Goal: Task Accomplishment & Management: Use online tool/utility

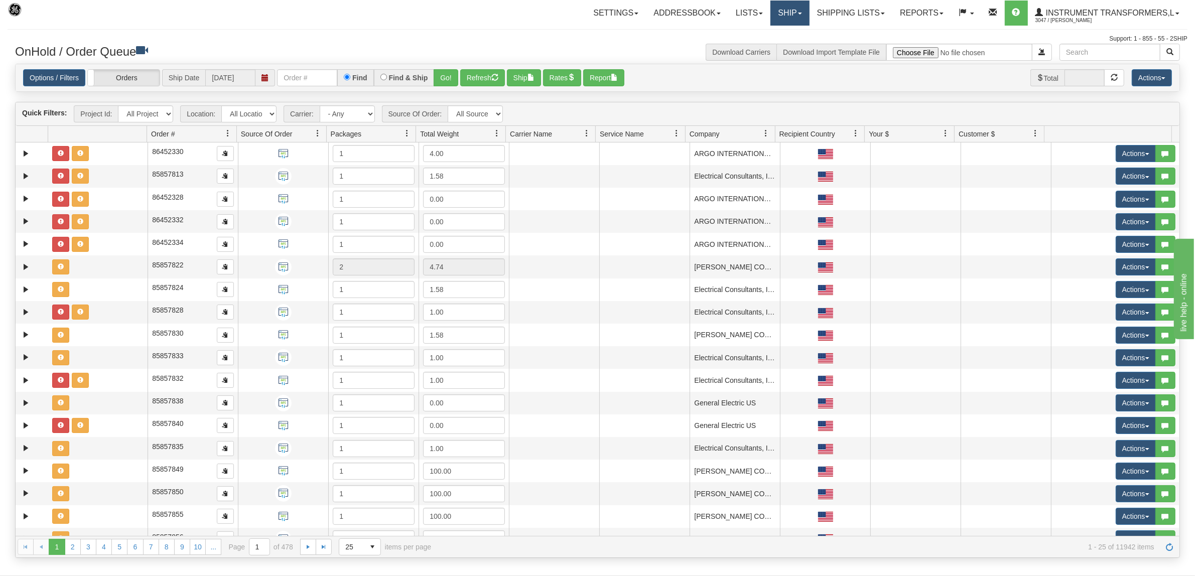
click at [785, 10] on link "Ship" at bounding box center [789, 13] width 39 height 25
click at [766, 38] on link "Ship Screen" at bounding box center [763, 35] width 91 height 13
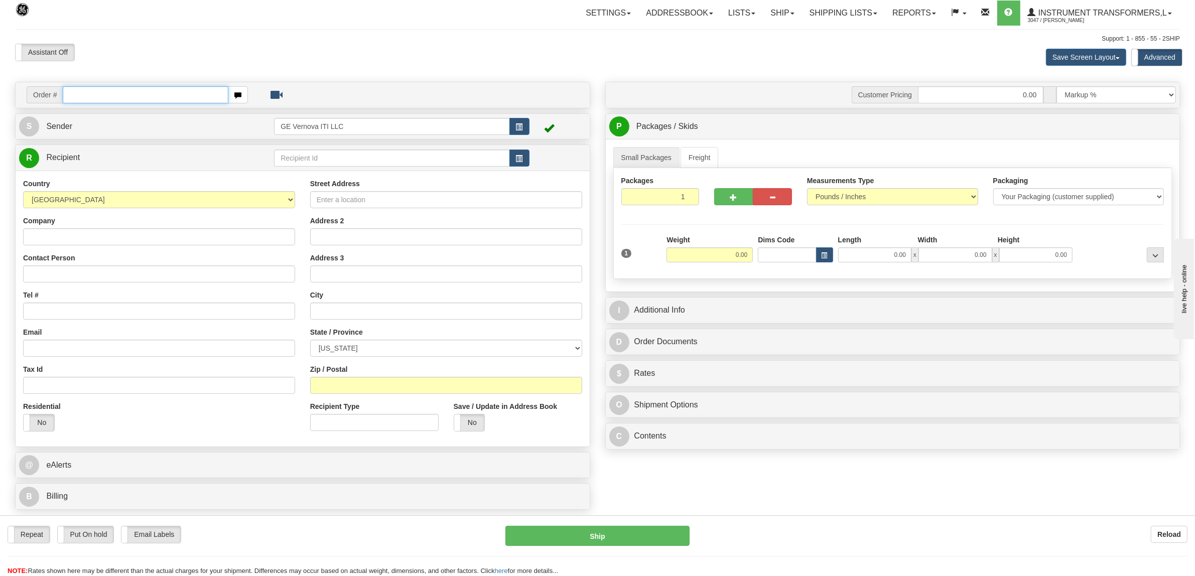
click at [142, 97] on input "text" at bounding box center [145, 94] width 165 height 17
type input "86706008"
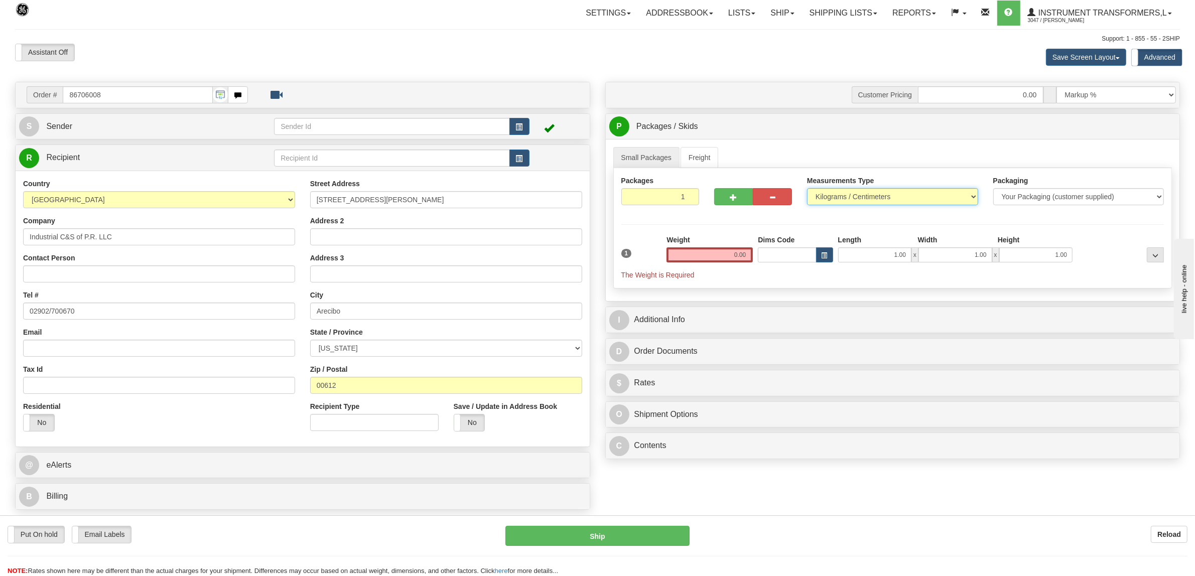
click at [829, 196] on select "Pounds / Inches Kilograms / Centimeters" at bounding box center [892, 196] width 171 height 17
select select "0"
click at [807, 189] on select "Pounds / Inches Kilograms / Centimeters" at bounding box center [892, 196] width 171 height 17
drag, startPoint x: 725, startPoint y: 251, endPoint x: 779, endPoint y: 258, distance: 54.7
click at [779, 258] on div "1 Weight 0.00 Dims Code 1.00" at bounding box center [893, 257] width 548 height 45
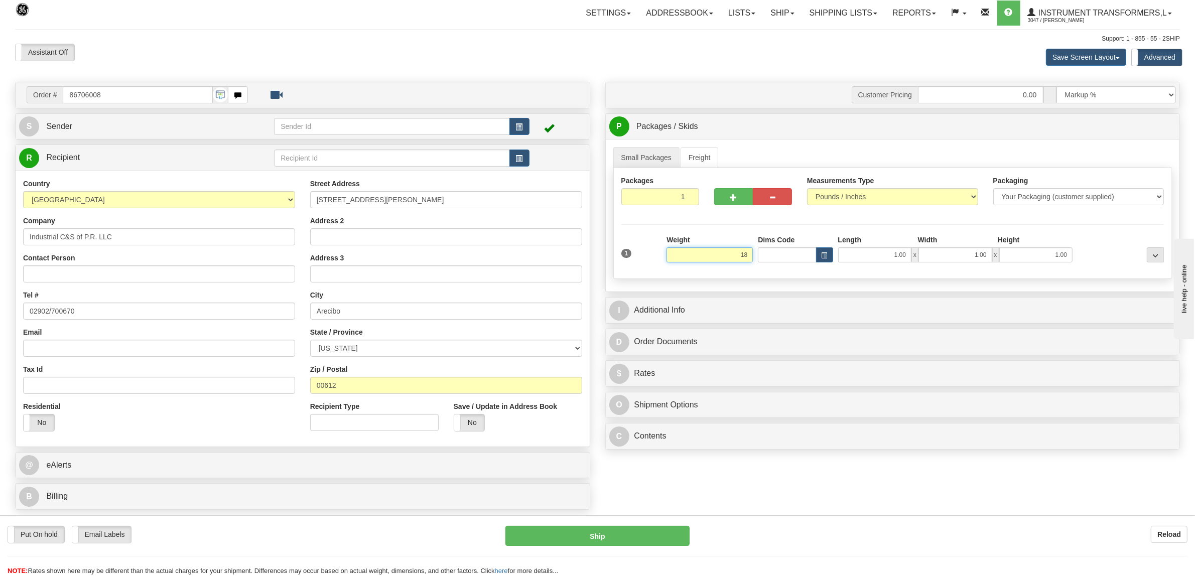
click button "Delete" at bounding box center [0, 0] width 0 height 0
type input "18.00"
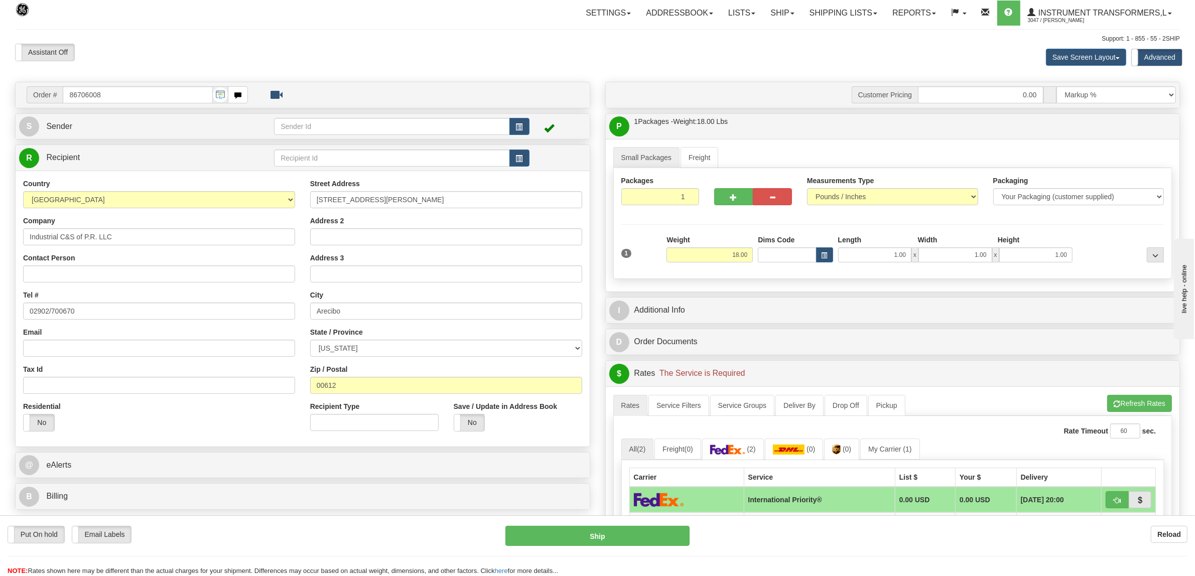
click at [1097, 271] on div "Packaging Your Packaging (customer supplied) Envelope (carrier supplied) Pack (…" at bounding box center [915, 270] width 502 height 1
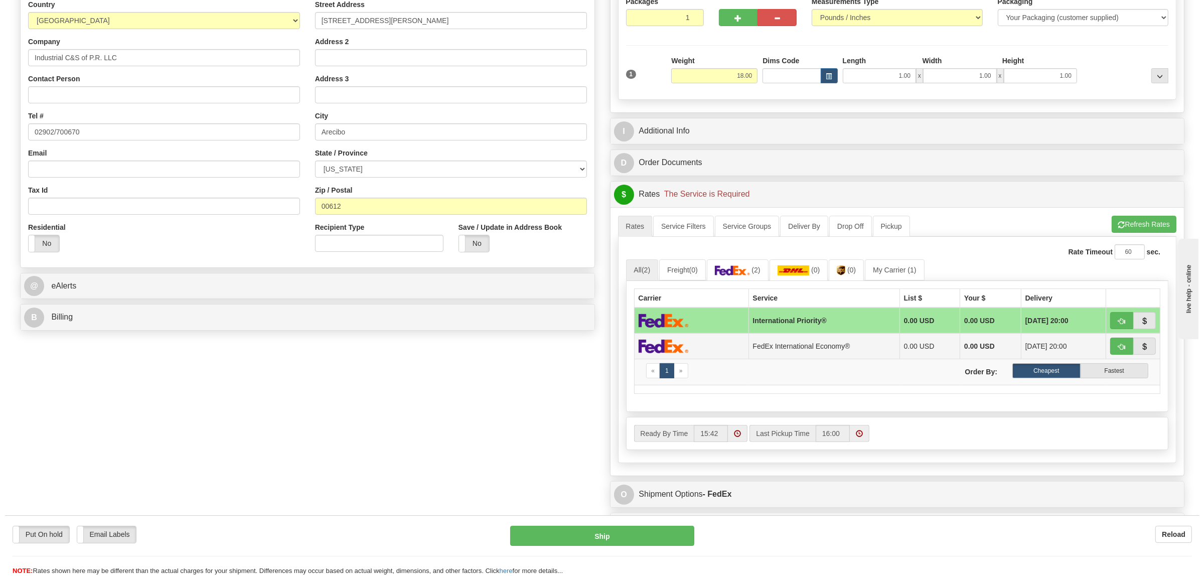
scroll to position [188, 0]
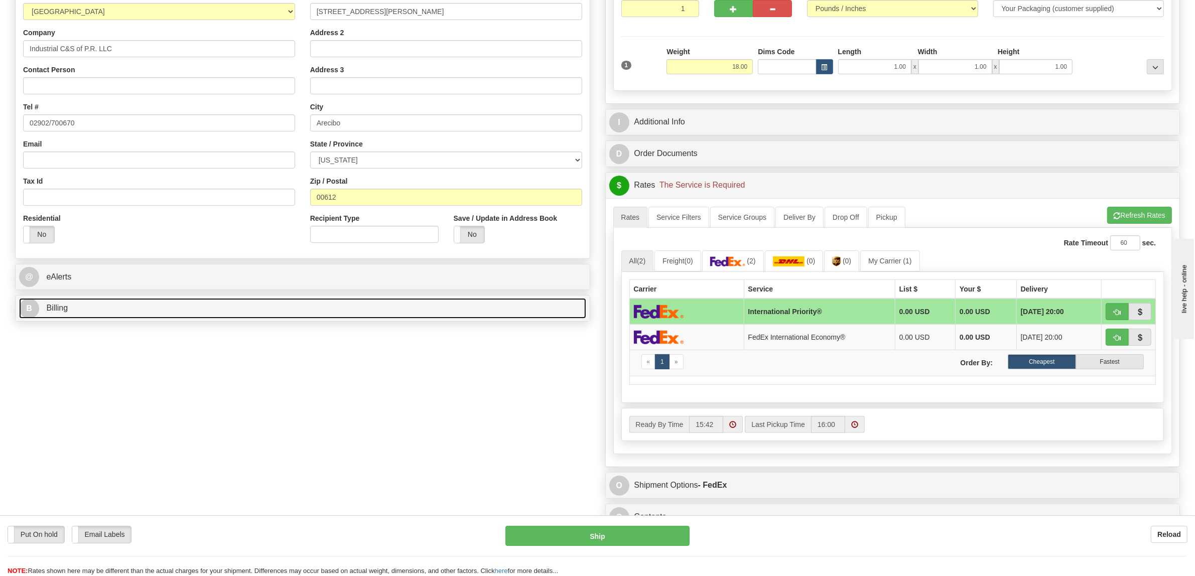
click at [96, 302] on link "B Billing" at bounding box center [302, 308] width 567 height 21
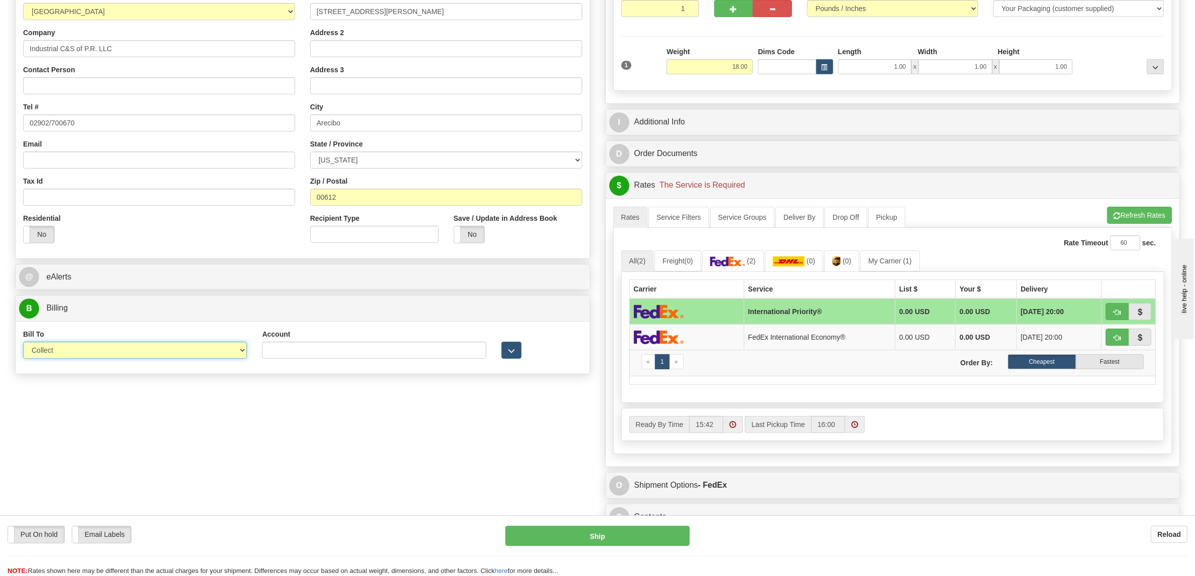
click at [81, 351] on select "Sender Recipient Third Party Collect" at bounding box center [135, 350] width 224 height 17
select select "2"
click at [23, 343] on select "Sender Recipient Third Party Collect" at bounding box center [135, 350] width 224 height 17
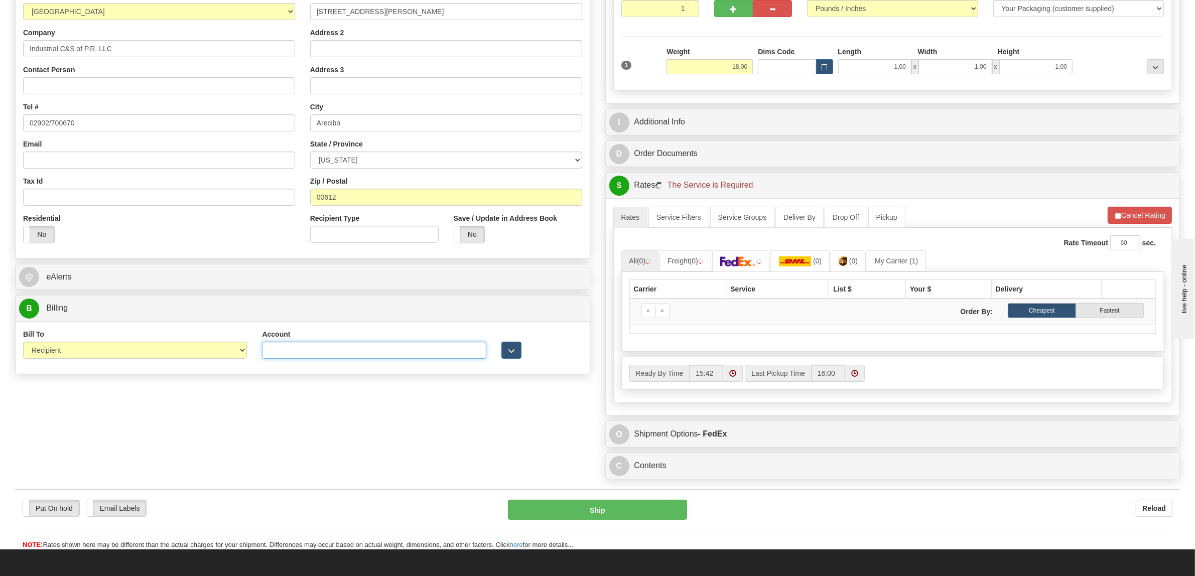
click at [272, 354] on input "Account" at bounding box center [374, 350] width 224 height 17
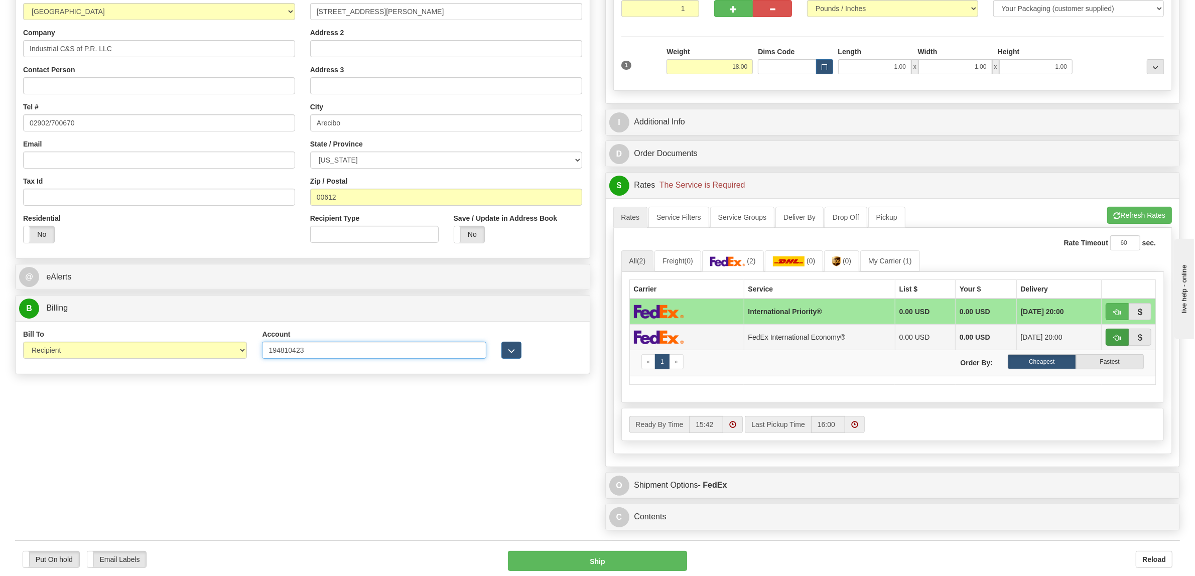
type input "194810423"
click at [1120, 341] on button "button" at bounding box center [1116, 337] width 23 height 17
type input "03"
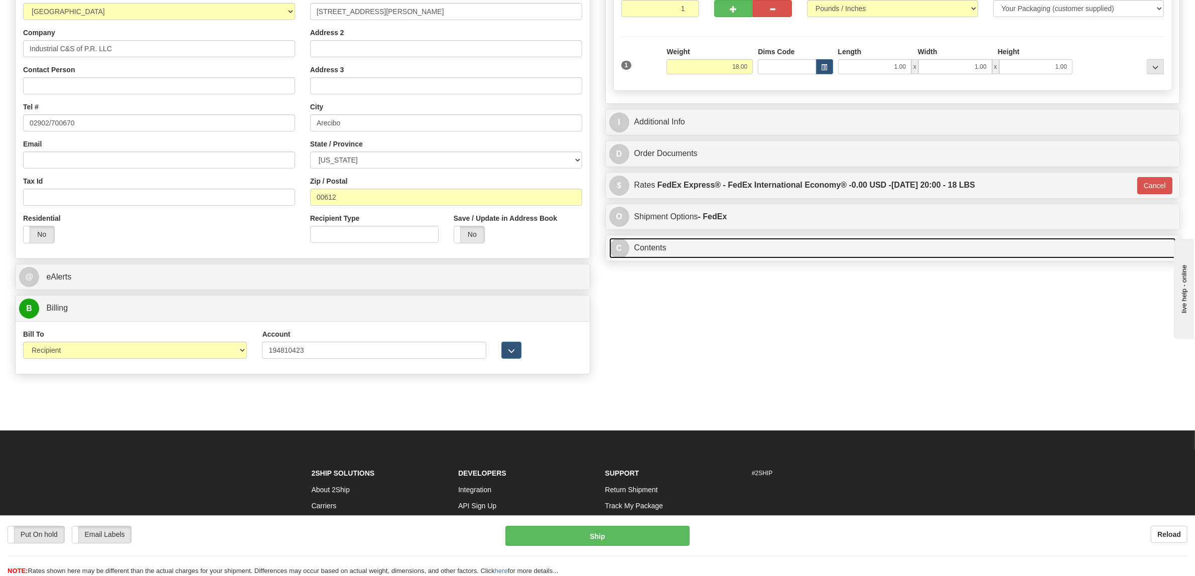
click at [656, 254] on link "C Contents" at bounding box center [892, 248] width 567 height 21
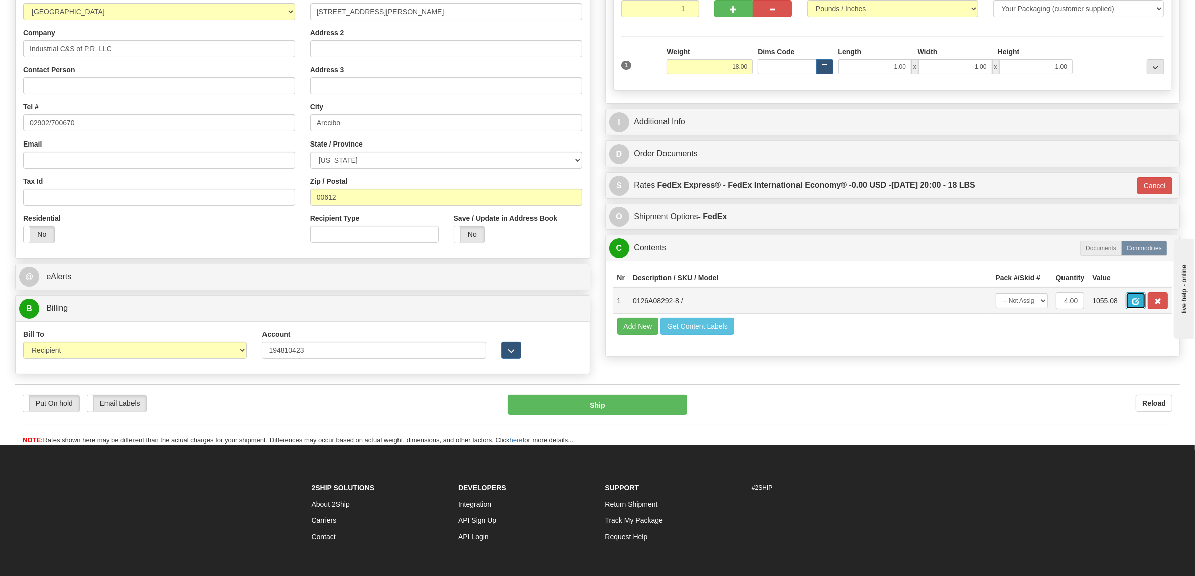
click at [1146, 301] on button "button" at bounding box center [1136, 300] width 20 height 17
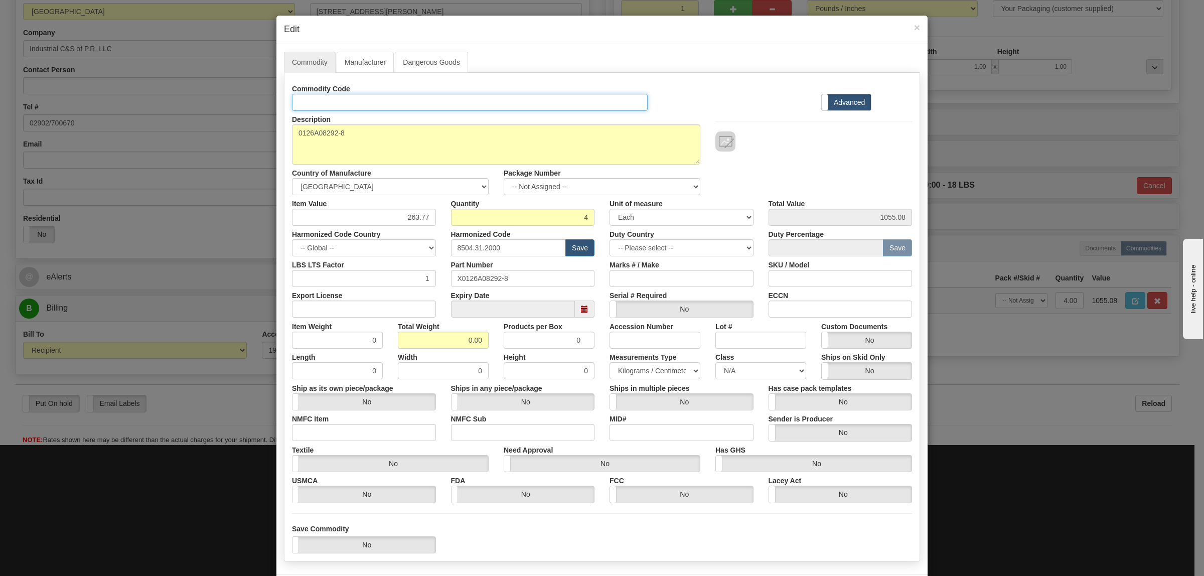
click at [349, 100] on input "Id" at bounding box center [470, 102] width 356 height 17
type input "TRANSFORMERS"
drag, startPoint x: 434, startPoint y: 340, endPoint x: 533, endPoint y: 342, distance: 99.4
click at [533, 342] on div "Item Weight 0 Total Weight 0.00 Products per Box 0 Accession Number Lot # Custo…" at bounding box center [602, 333] width 635 height 31
type input "18"
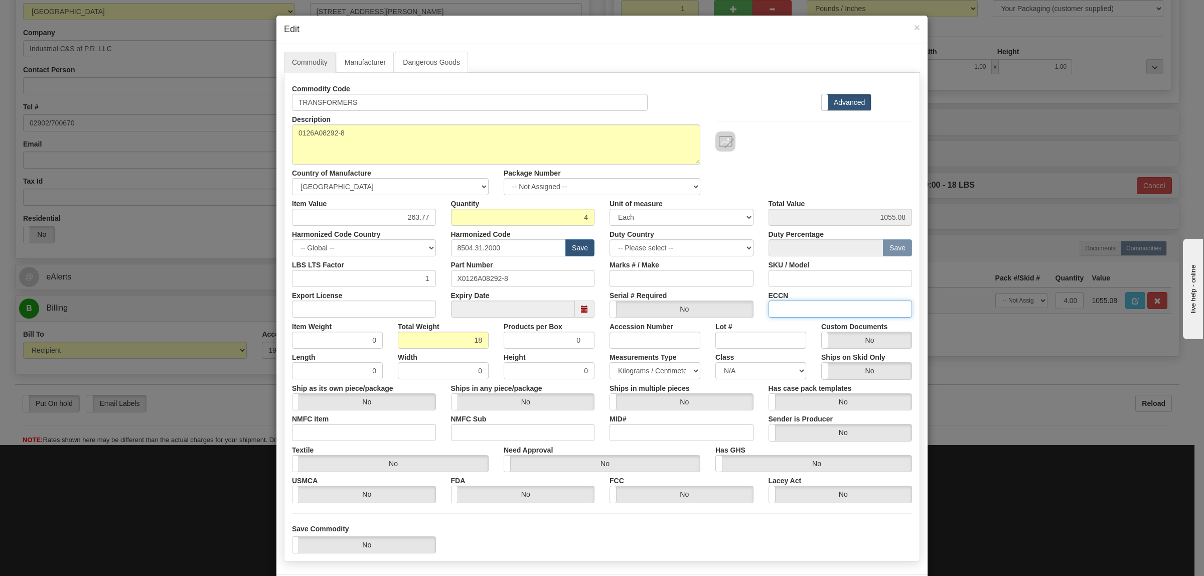
type input "4.5000"
click at [799, 309] on input "ECCN" at bounding box center [841, 309] width 144 height 17
type input "EAR99"
click at [320, 304] on input "Export License" at bounding box center [364, 309] width 144 height 17
type input "NLR"
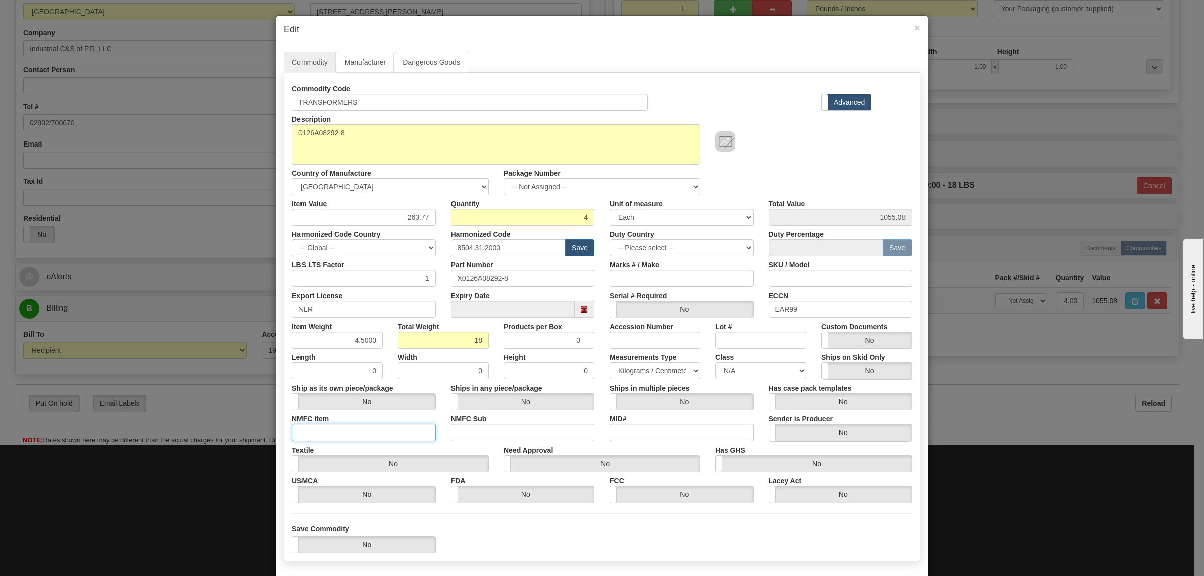
click at [339, 434] on input "NMFC Item" at bounding box center [364, 432] width 144 height 17
type input "63170"
drag, startPoint x: 462, startPoint y: 434, endPoint x: 488, endPoint y: 437, distance: 25.8
click at [463, 434] on input "NMFC Sub" at bounding box center [523, 432] width 144 height 17
type input "4"
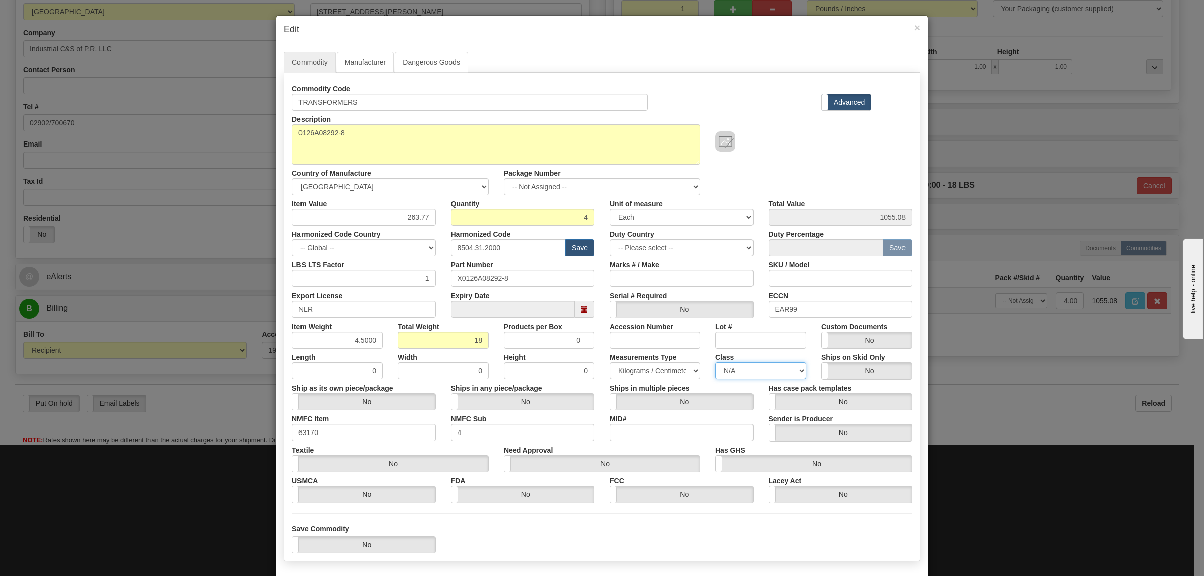
click at [744, 372] on select "N/A 50.0 55.0 60.0 65.0 70.0 85.0 92.5 100.0 125.0 175.0 250.0 300.0 400.0" at bounding box center [761, 370] width 91 height 17
select select "70.0"
click at [716, 363] on select "N/A 50.0 55.0 60.0 65.0 70.0 85.0 92.5 100.0 125.0 175.0 250.0 300.0 400.0" at bounding box center [761, 370] width 91 height 17
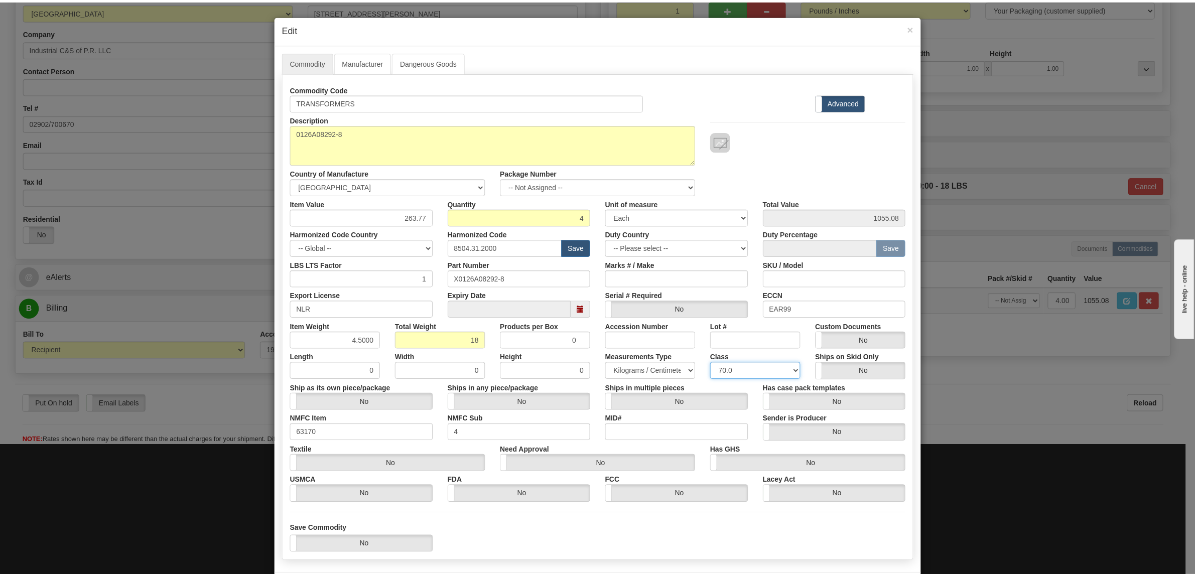
scroll to position [48, 0]
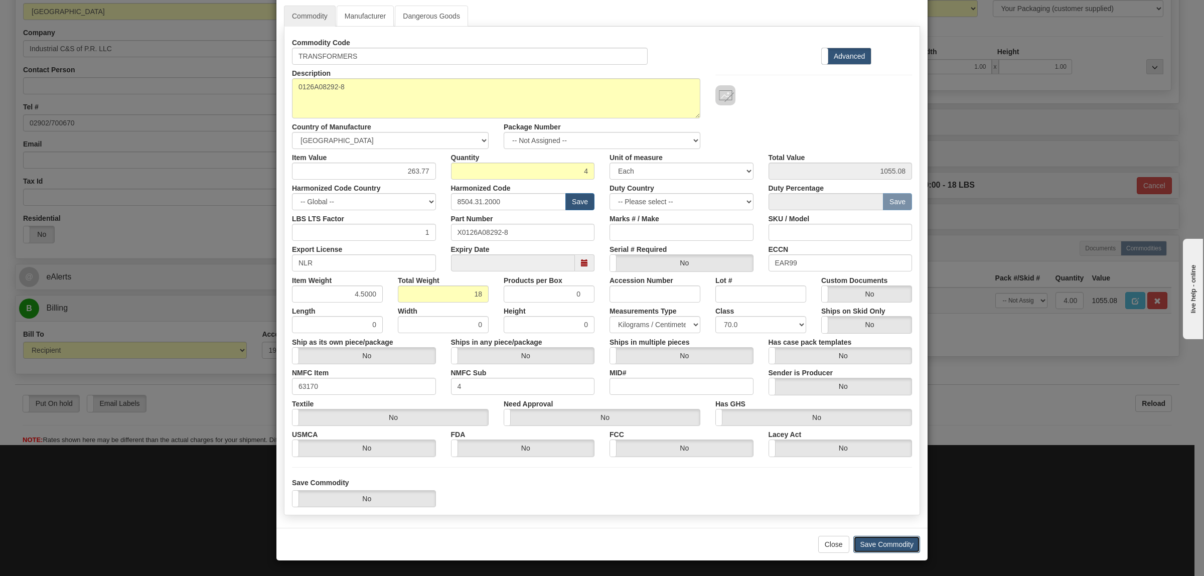
click at [874, 538] on button "Save Commodity" at bounding box center [887, 544] width 67 height 17
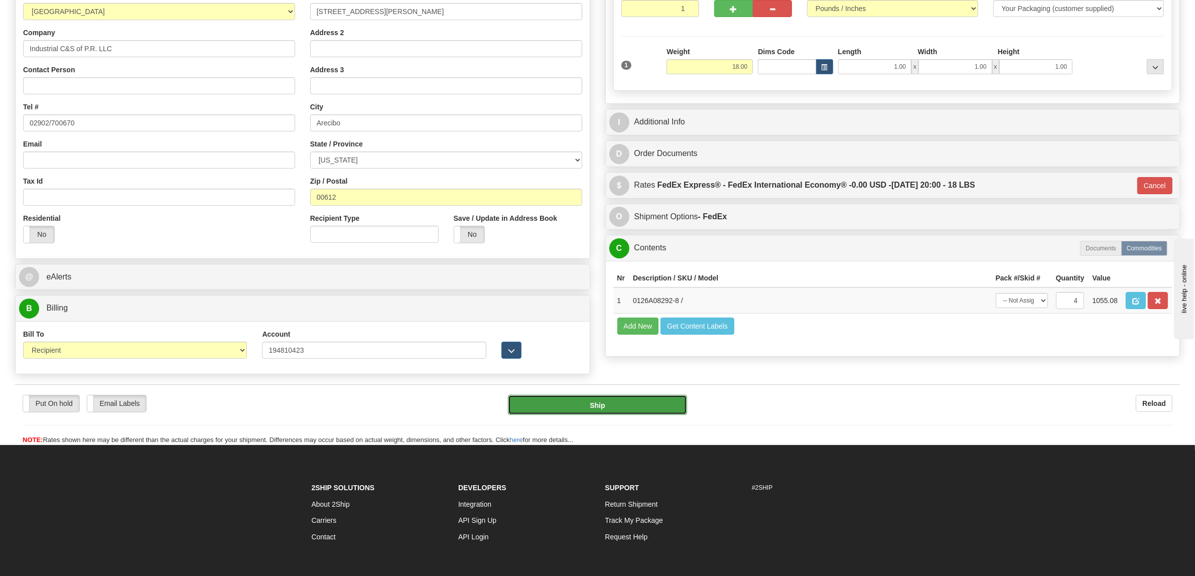
click at [658, 413] on button "Ship" at bounding box center [597, 405] width 179 height 20
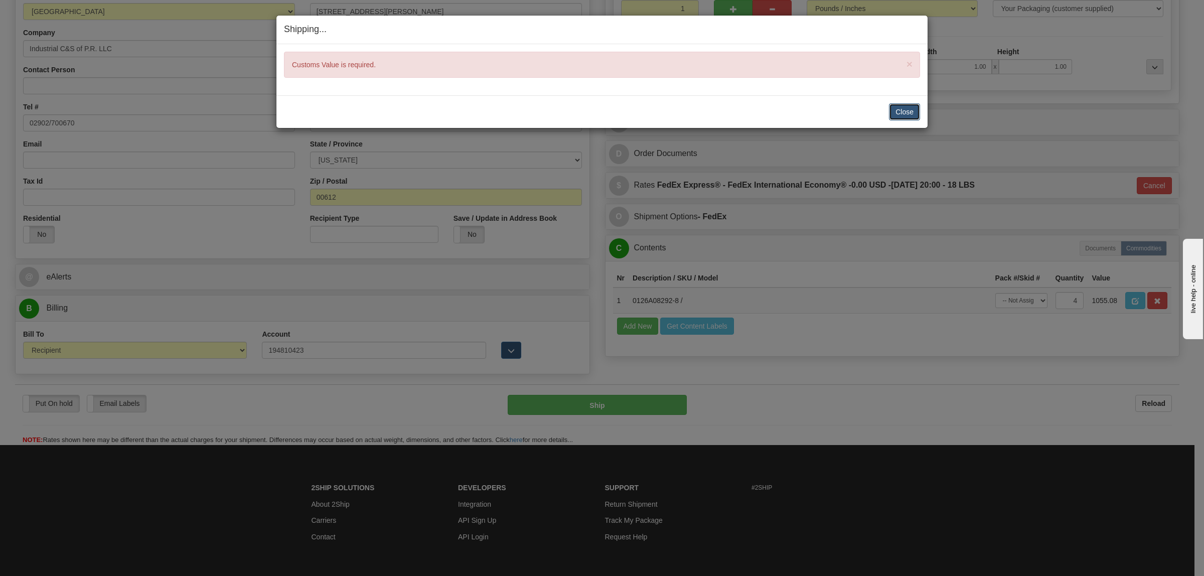
click at [899, 110] on button "Close" at bounding box center [904, 111] width 31 height 17
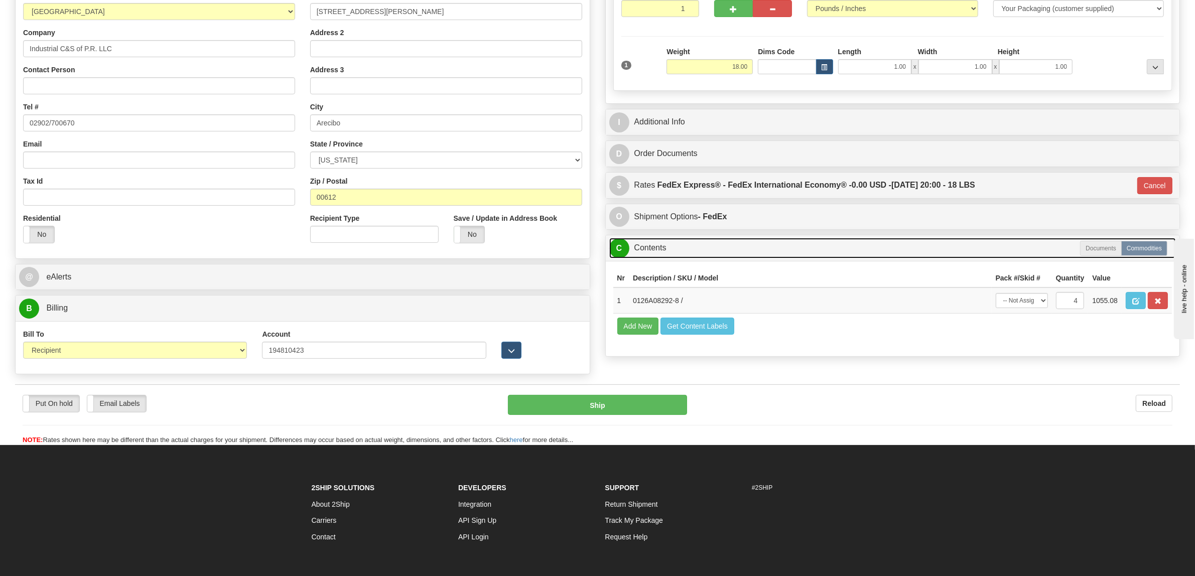
click at [655, 250] on link "C Contents" at bounding box center [892, 248] width 567 height 21
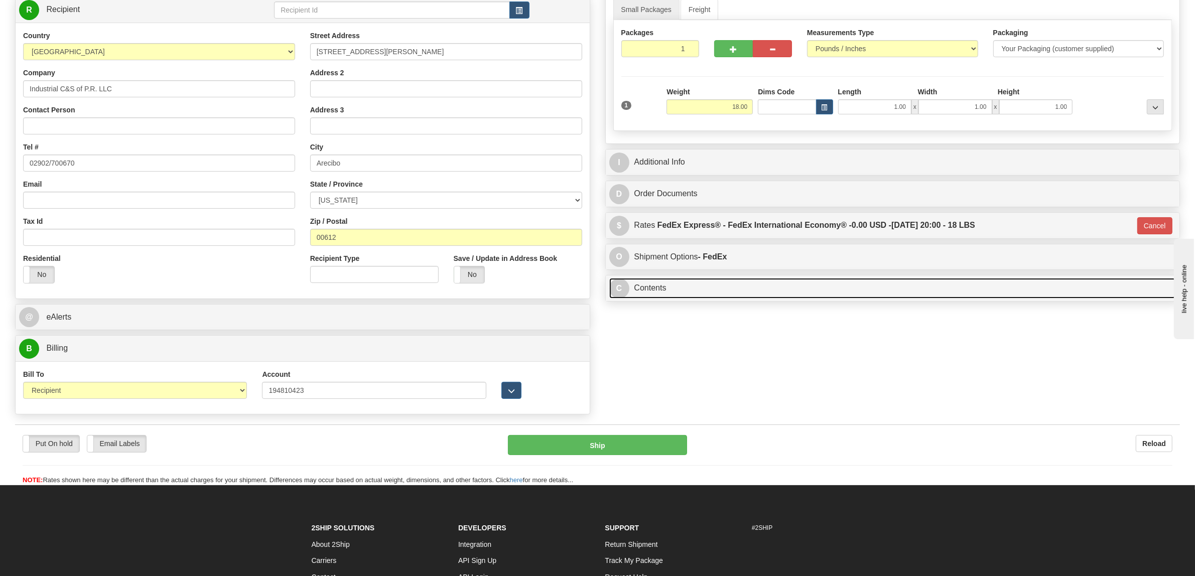
scroll to position [125, 0]
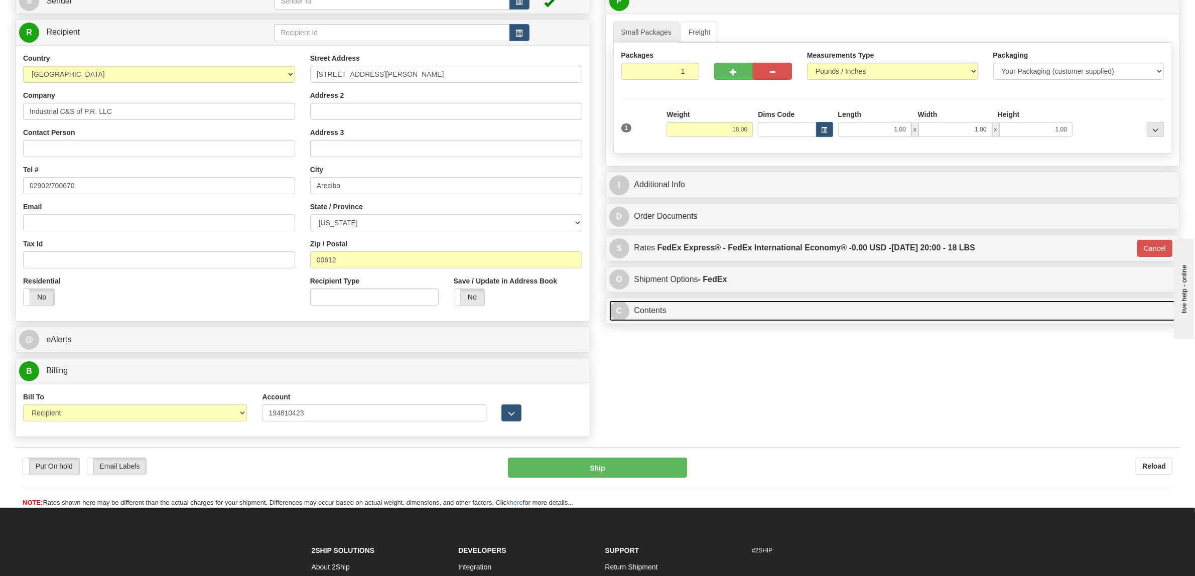
click at [724, 320] on link "C Contents" at bounding box center [892, 311] width 567 height 21
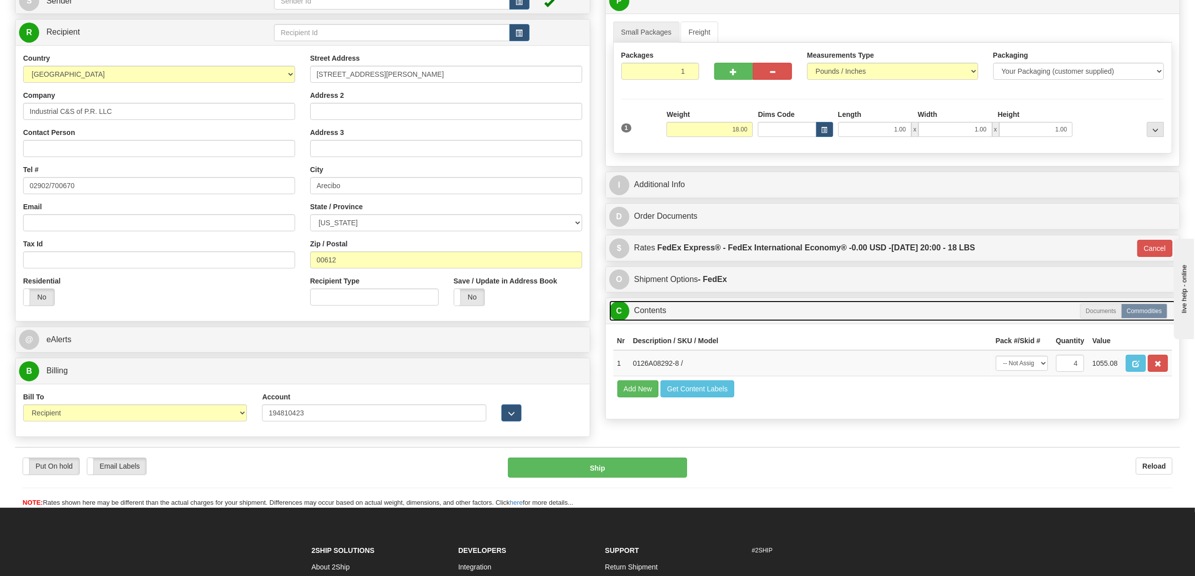
click at [727, 321] on link "C Contents" at bounding box center [892, 311] width 567 height 21
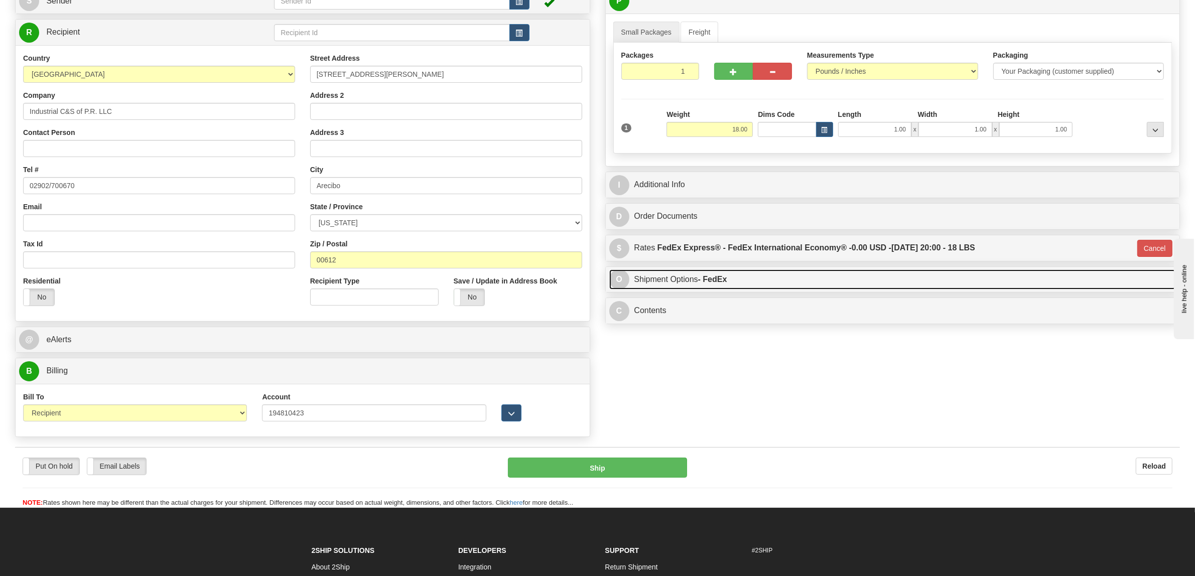
click at [726, 289] on link "O Shipment Options - FedEx" at bounding box center [892, 279] width 567 height 21
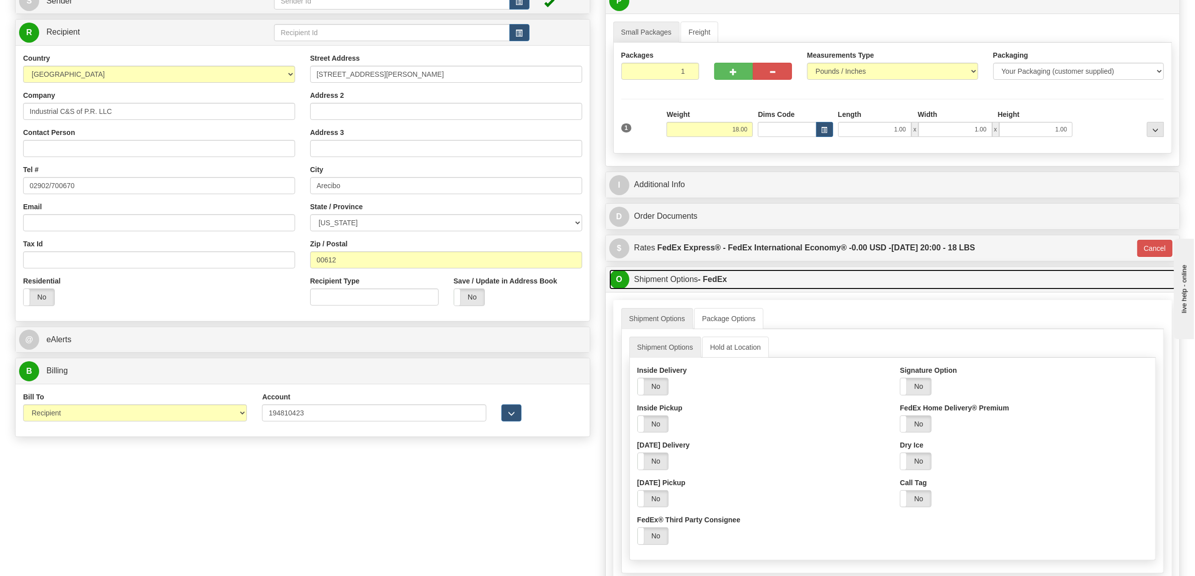
click at [726, 289] on link "O Shipment Options - FedEx" at bounding box center [892, 279] width 567 height 21
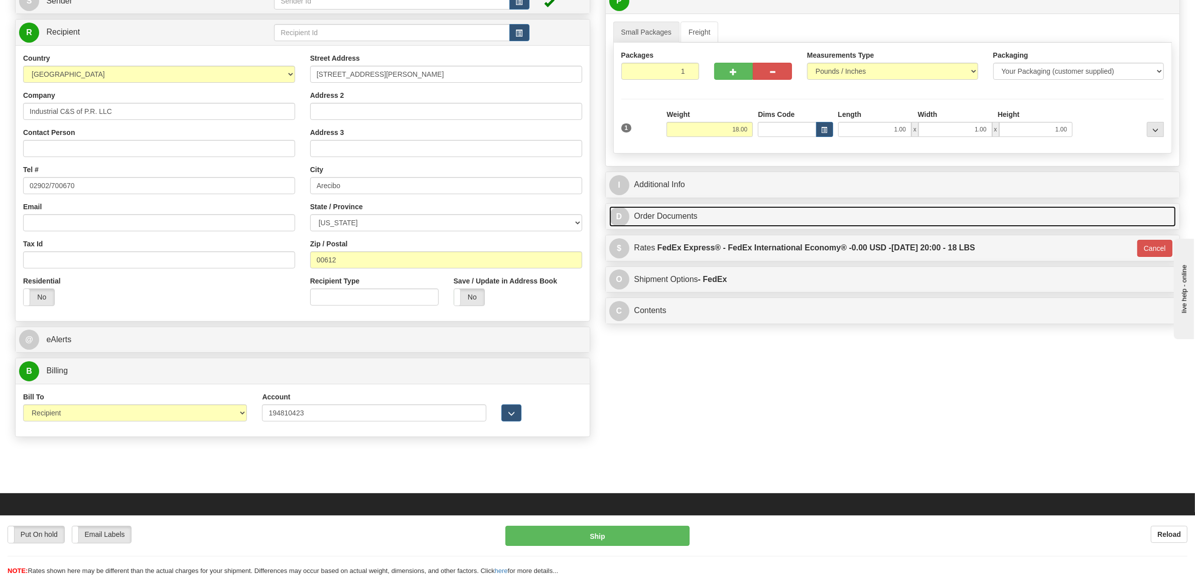
click at [713, 218] on link "D Order Documents" at bounding box center [892, 216] width 567 height 21
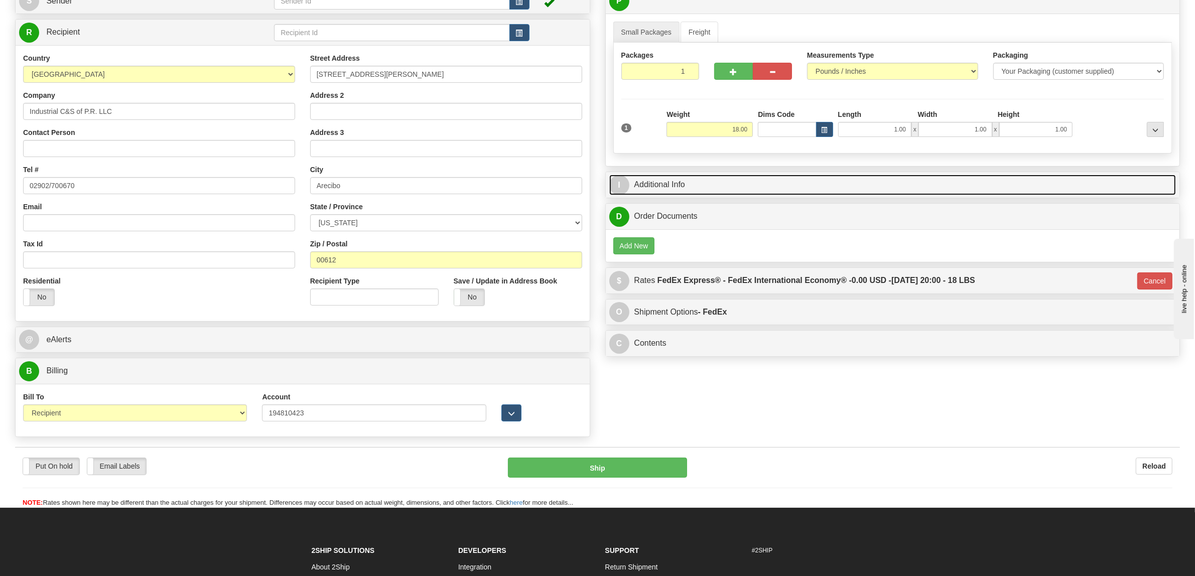
click at [708, 186] on link "I Additional Info" at bounding box center [892, 185] width 567 height 21
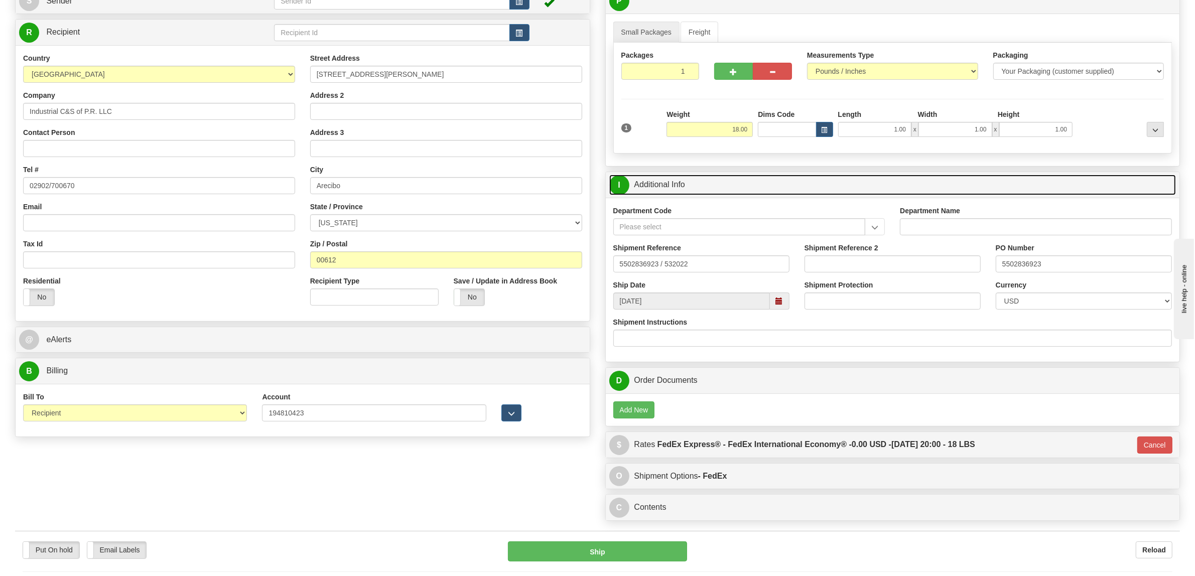
click at [708, 189] on link "I Additional Info" at bounding box center [892, 185] width 567 height 21
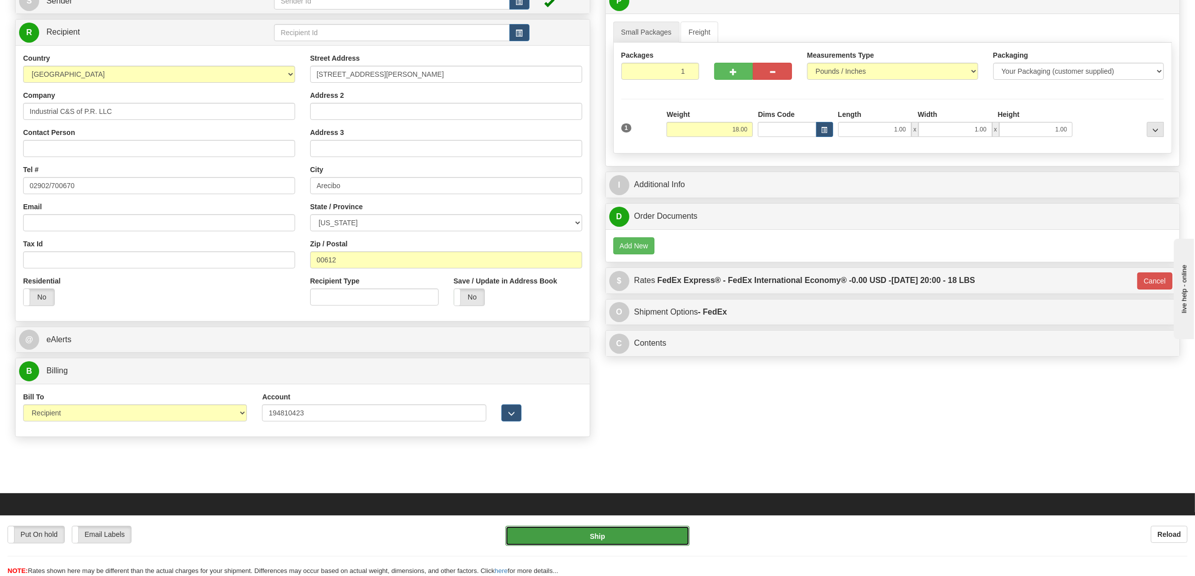
click at [575, 538] on button "Ship" at bounding box center [597, 536] width 184 height 20
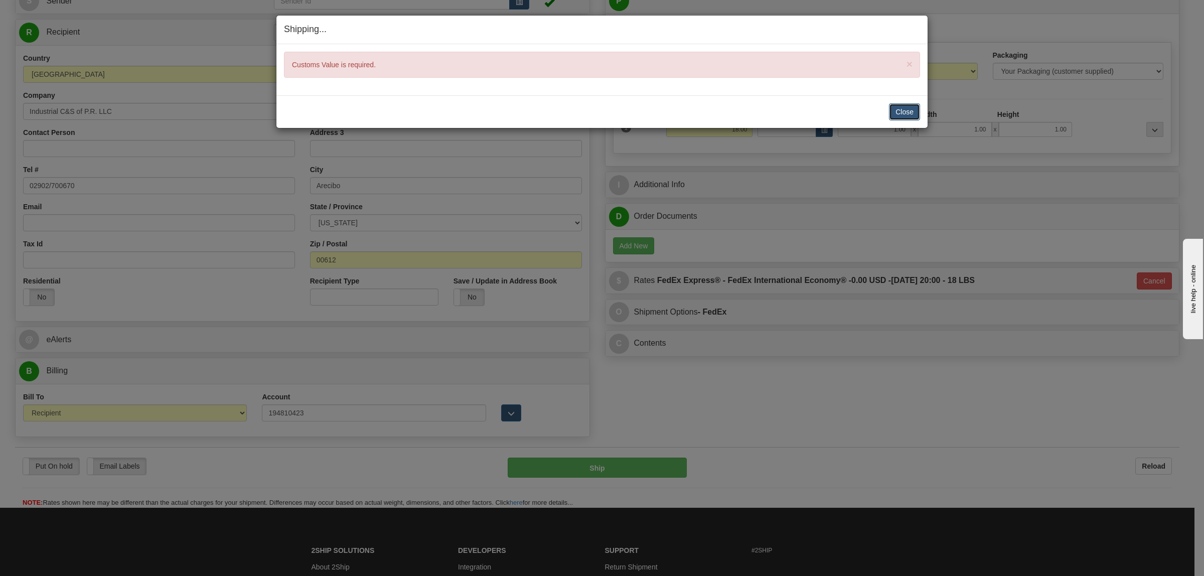
click at [896, 108] on button "Close" at bounding box center [904, 111] width 31 height 17
